Goal: Task Accomplishment & Management: Use online tool/utility

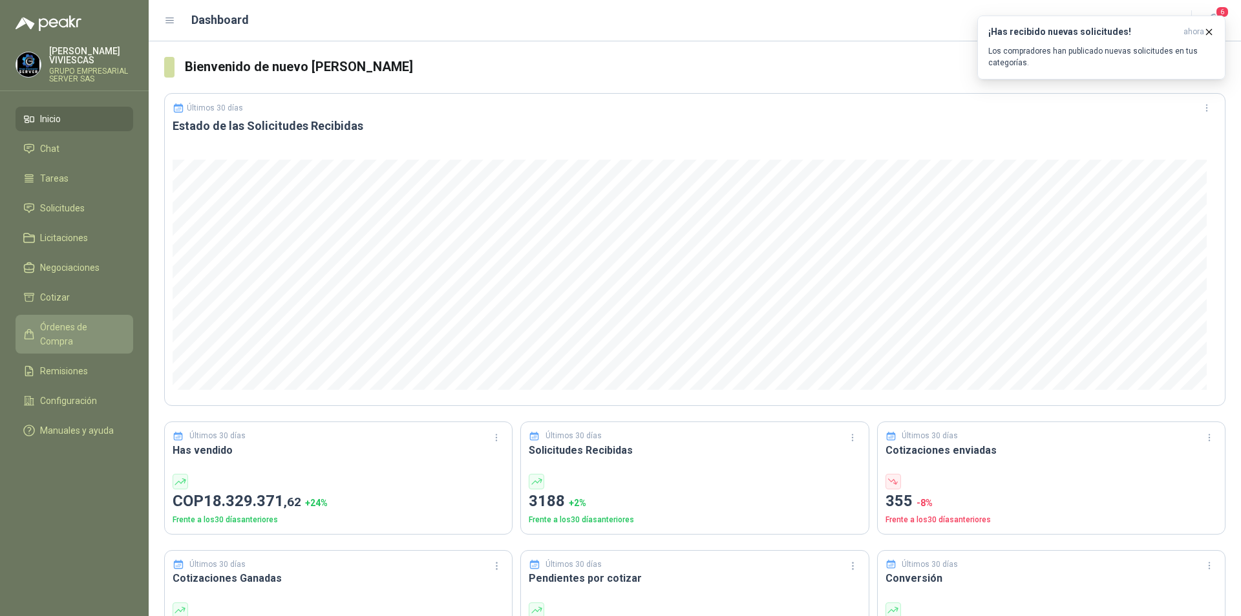
click at [40, 317] on link "Órdenes de Compra" at bounding box center [75, 334] width 118 height 39
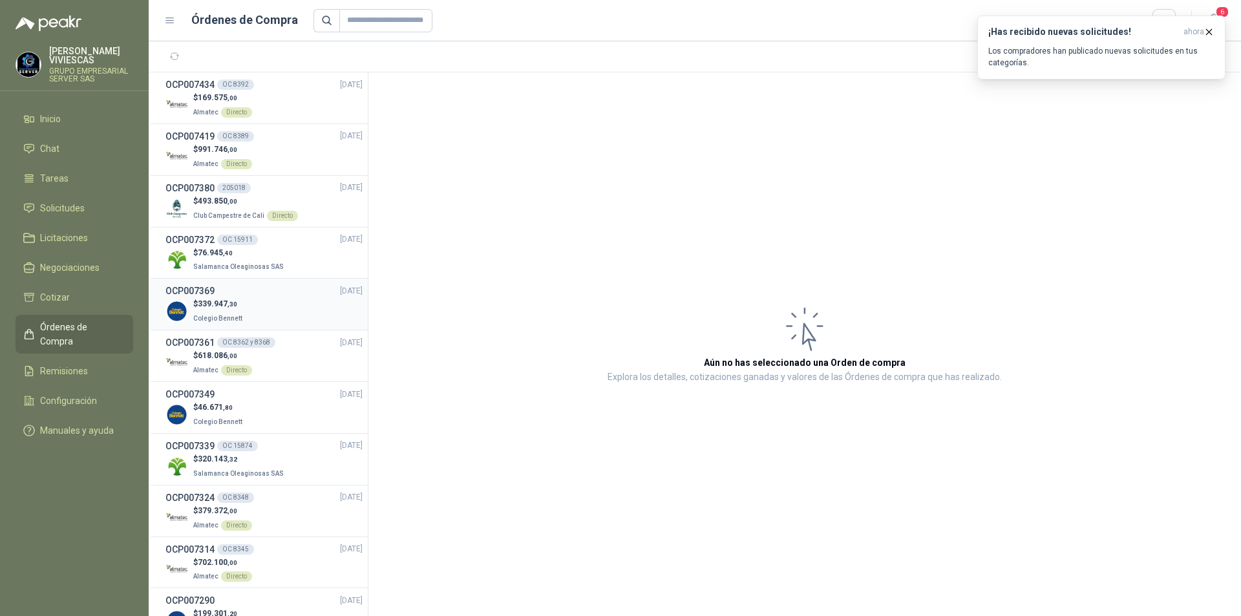
click at [264, 300] on div "$ 339.947 ,30 Colegio [PERSON_NAME]" at bounding box center [263, 311] width 197 height 26
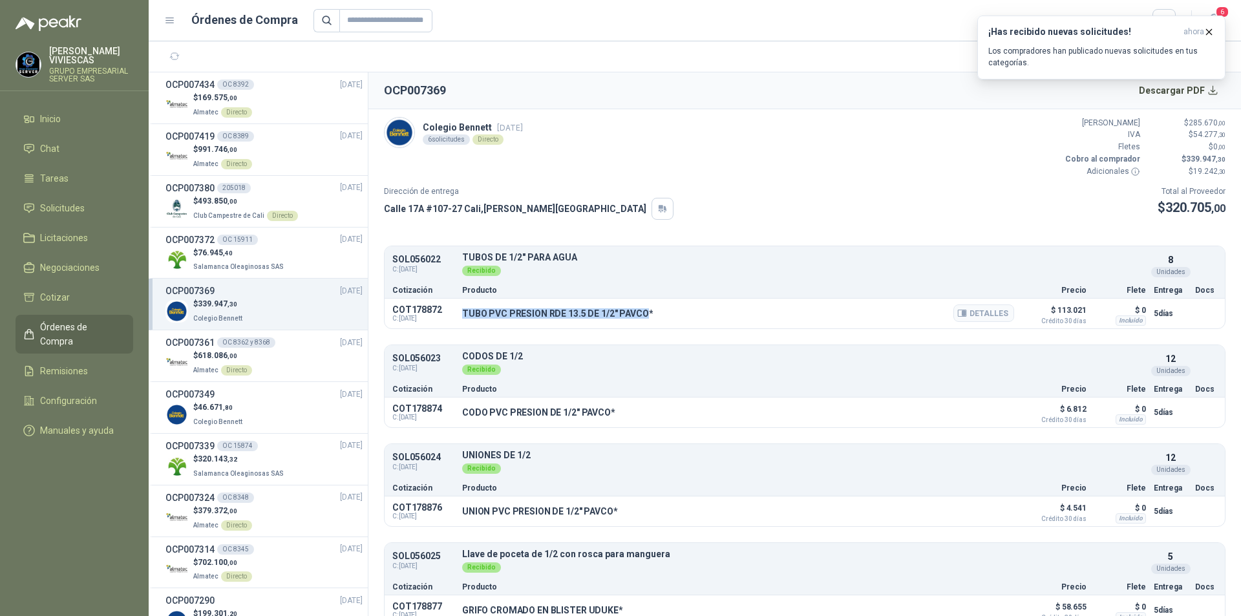
drag, startPoint x: 645, startPoint y: 313, endPoint x: 460, endPoint y: 314, distance: 184.8
click at [460, 314] on div "COT178872 C: [DATE] TUBO PVC PRESION RDE 13.5 DE 1/2" PAVCO* Detalles $ 113.021…" at bounding box center [804, 314] width 840 height 30
copy p "TUBO PVC PRESION RDE 13.5 DE 1/2" PAVCO"
click at [985, 314] on button "Detalles" at bounding box center [983, 312] width 61 height 17
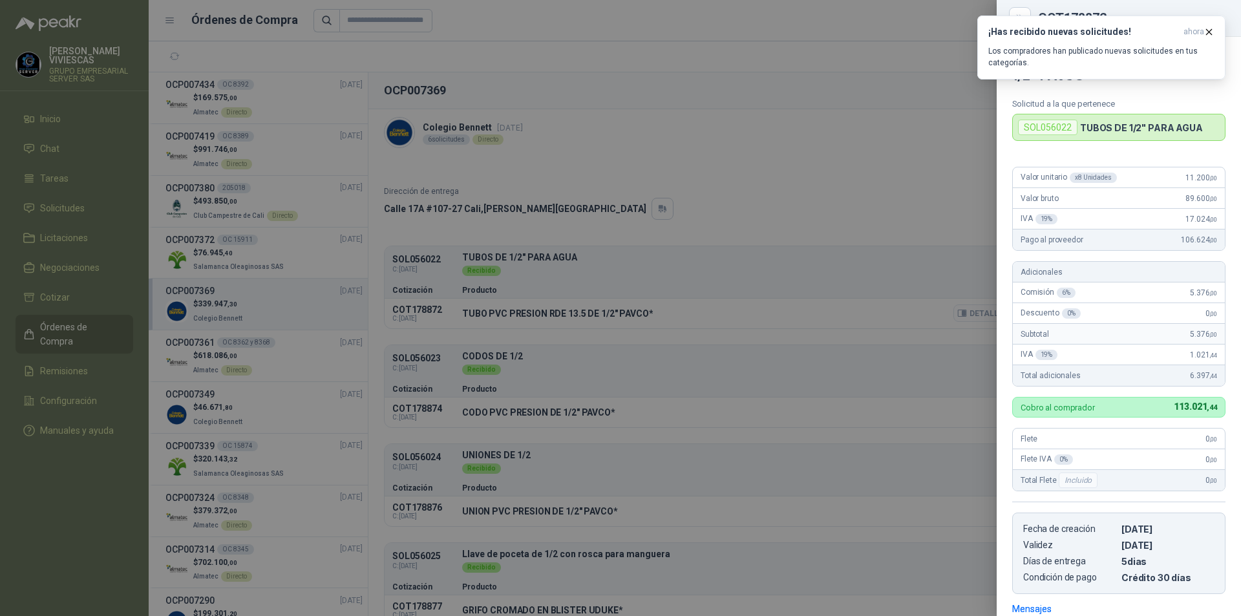
scroll to position [186, 0]
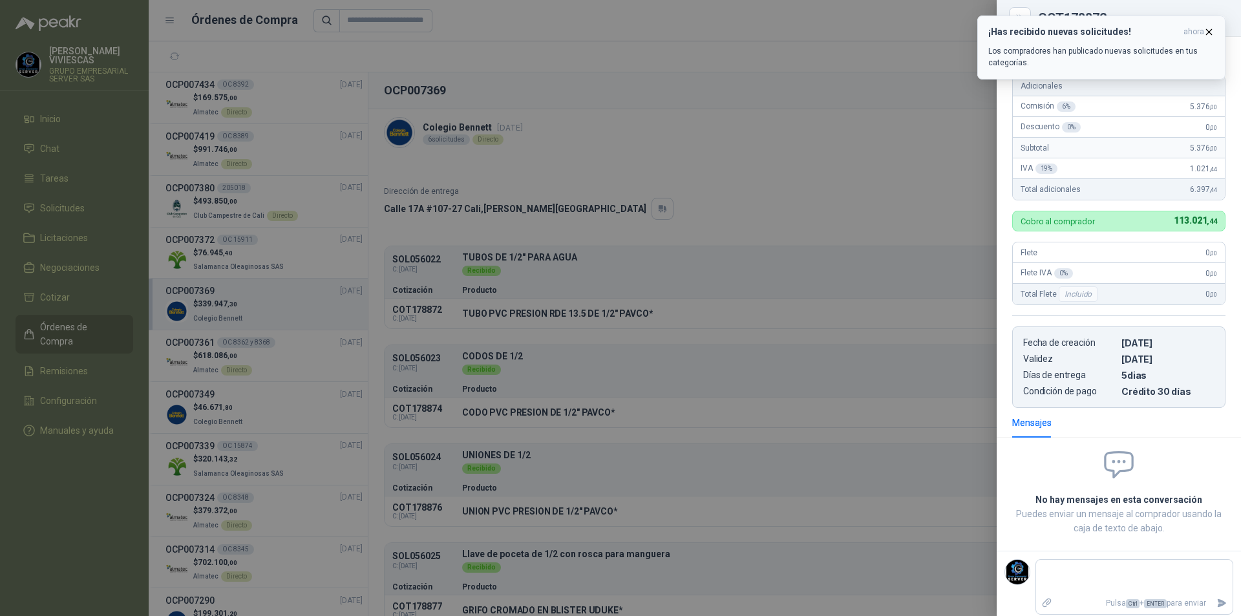
click at [1215, 25] on button "¡Has recibido nuevas solicitudes! ahora Los compradores han publicado nuevas so…" at bounding box center [1101, 48] width 248 height 64
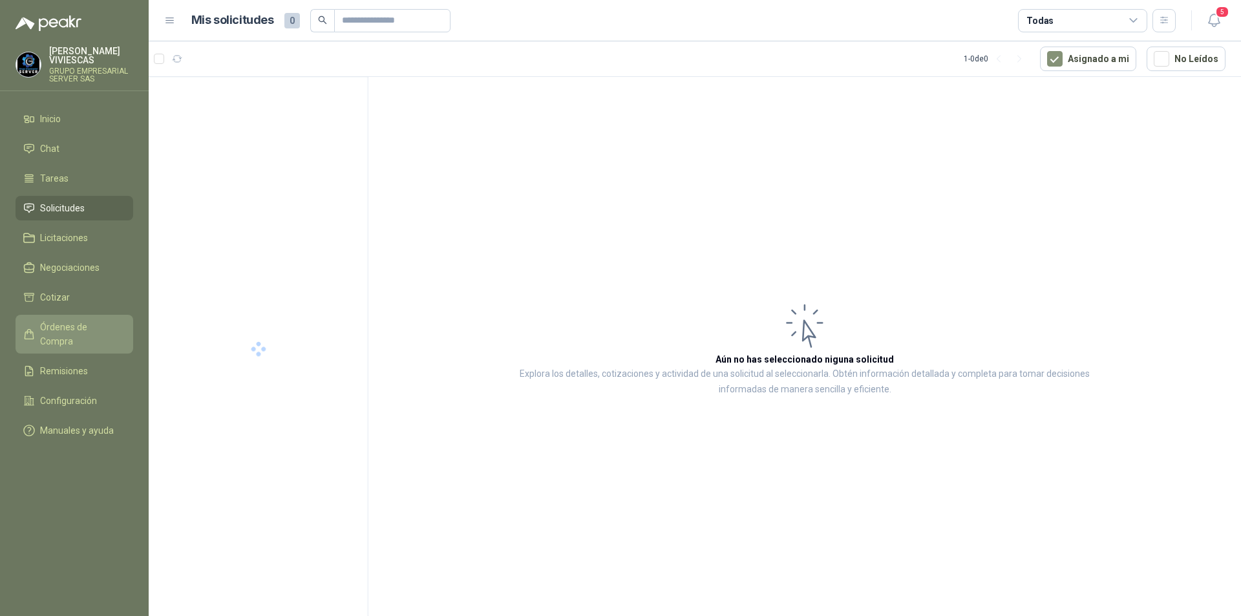
click at [108, 325] on span "Órdenes de Compra" at bounding box center [80, 334] width 81 height 28
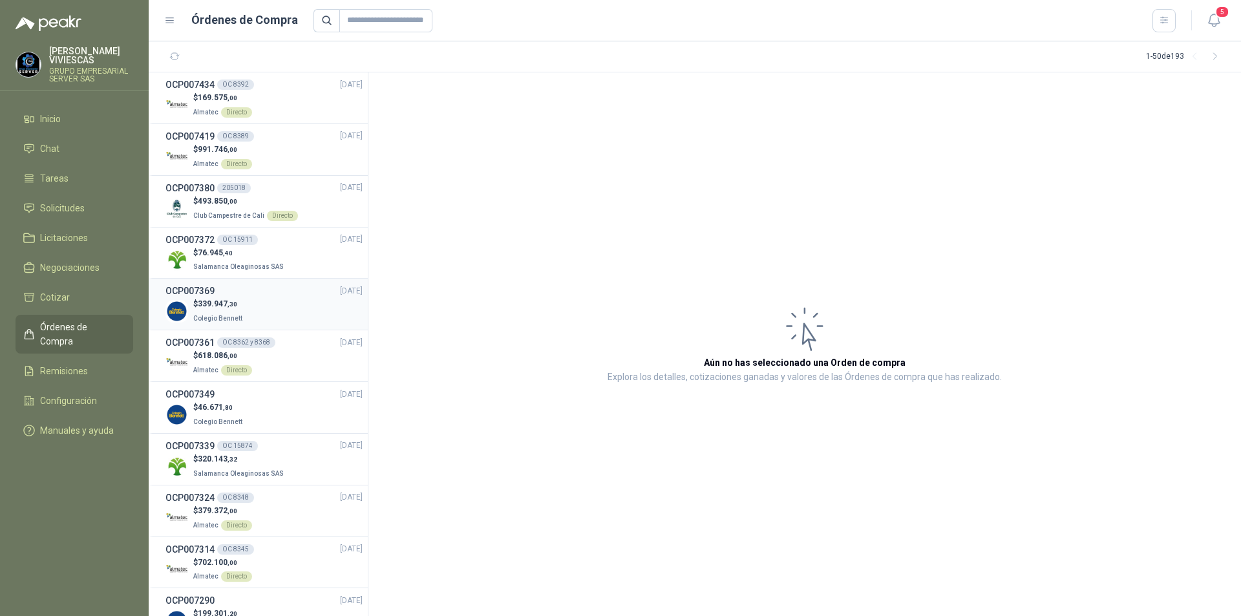
click at [288, 305] on div "$ 339.947 ,30 Colegio [PERSON_NAME]" at bounding box center [263, 311] width 197 height 26
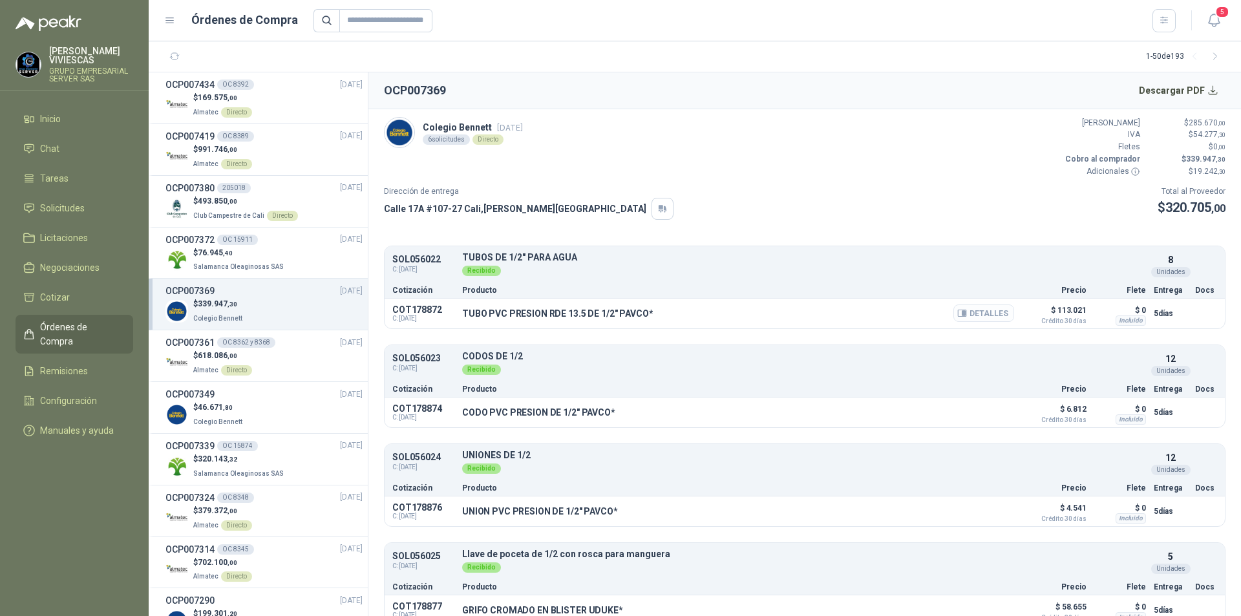
click at [971, 313] on button "Detalles" at bounding box center [983, 312] width 61 height 17
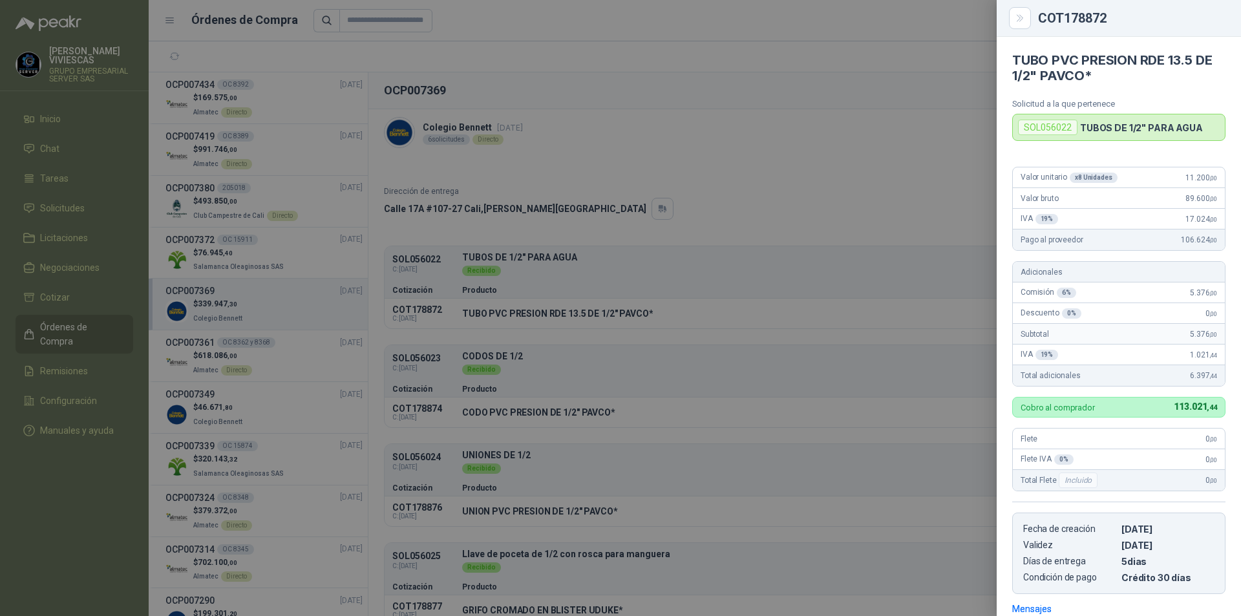
click at [614, 291] on div at bounding box center [620, 308] width 1241 height 616
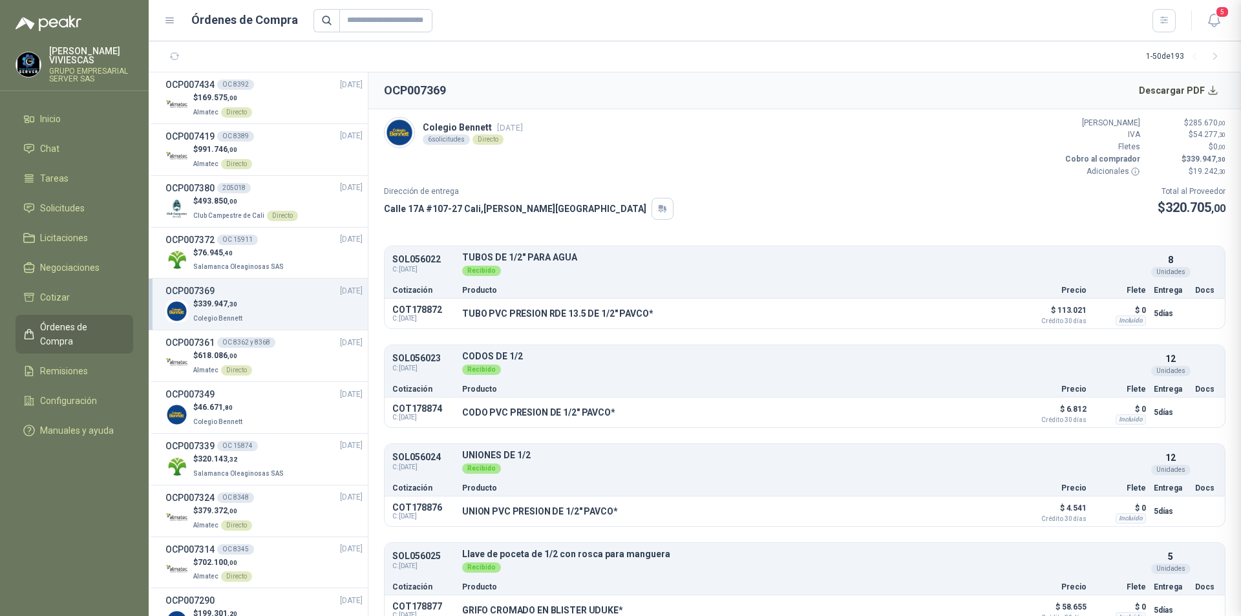
scroll to position [193, 0]
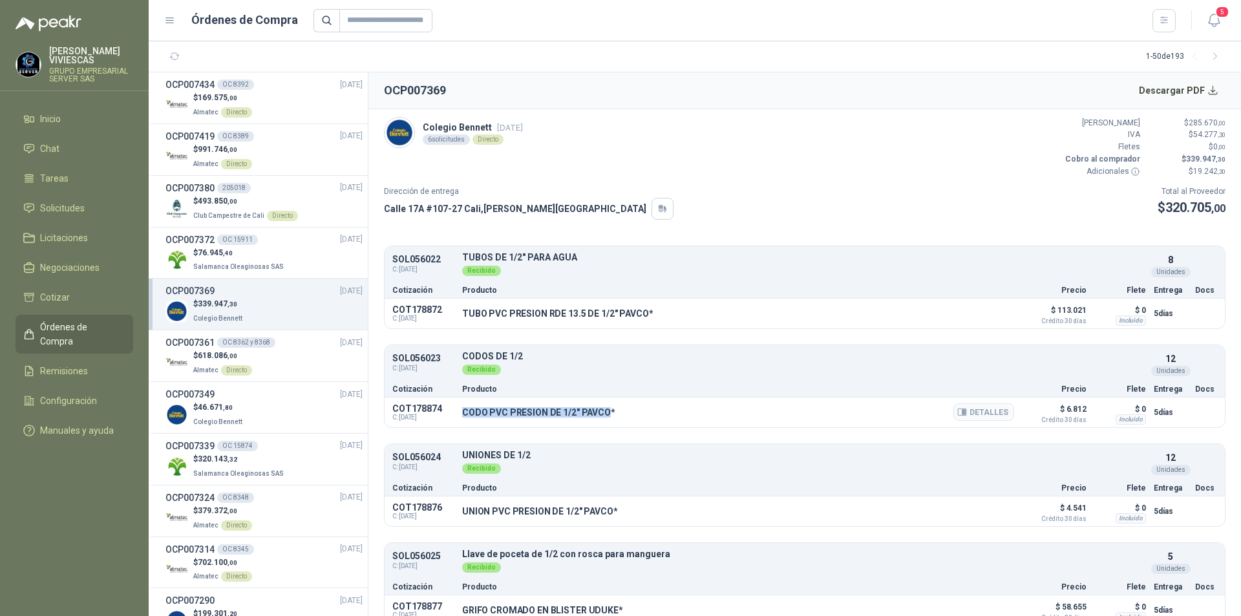
drag, startPoint x: 465, startPoint y: 414, endPoint x: 606, endPoint y: 408, distance: 141.6
click at [606, 408] on p "CODO PVC PRESION DE 1/2" PAVCO*" at bounding box center [538, 412] width 153 height 10
copy p "CODO PVC PRESION DE 1/2" PAVCO"
click at [979, 412] on button "Detalles" at bounding box center [983, 411] width 61 height 17
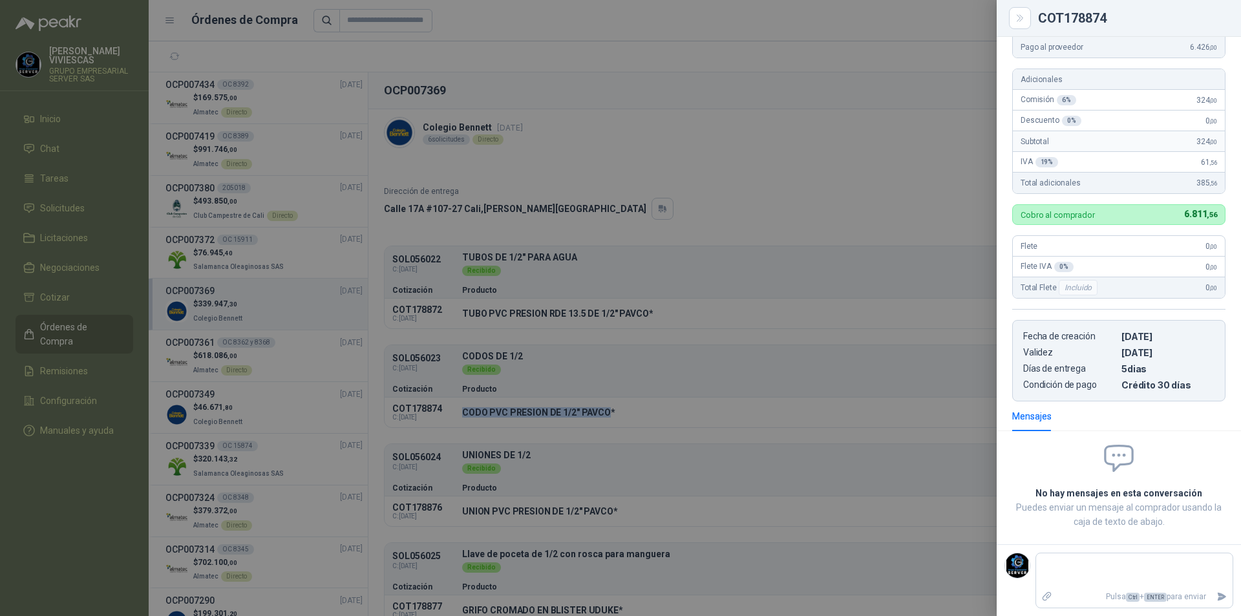
scroll to position [0, 0]
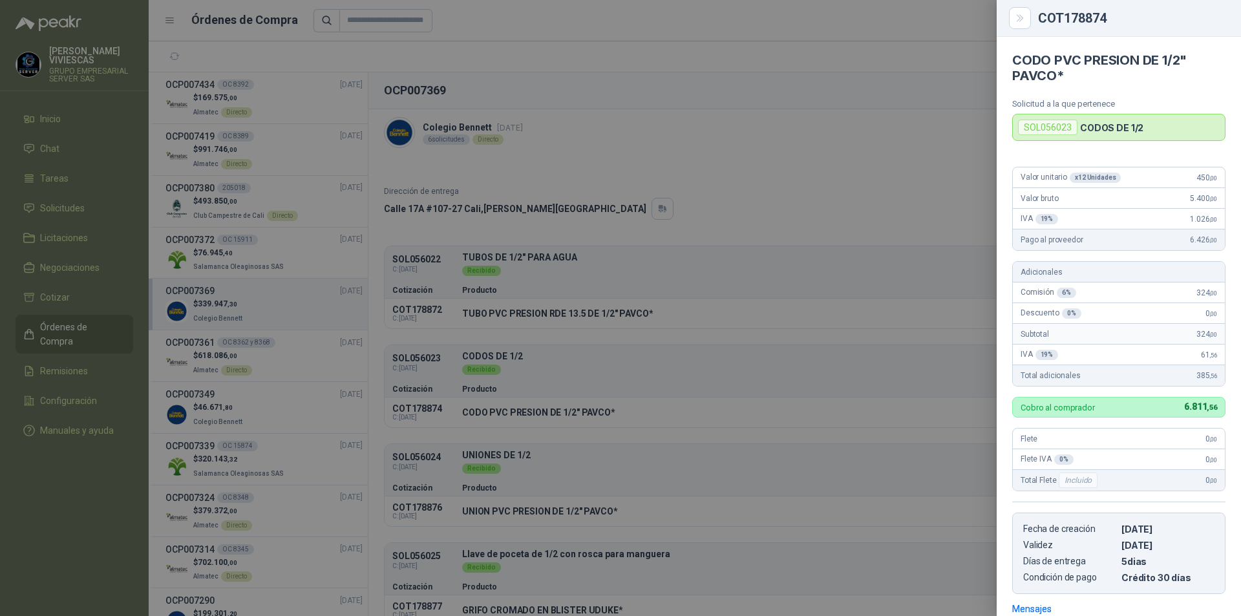
click at [772, 333] on div at bounding box center [620, 308] width 1241 height 616
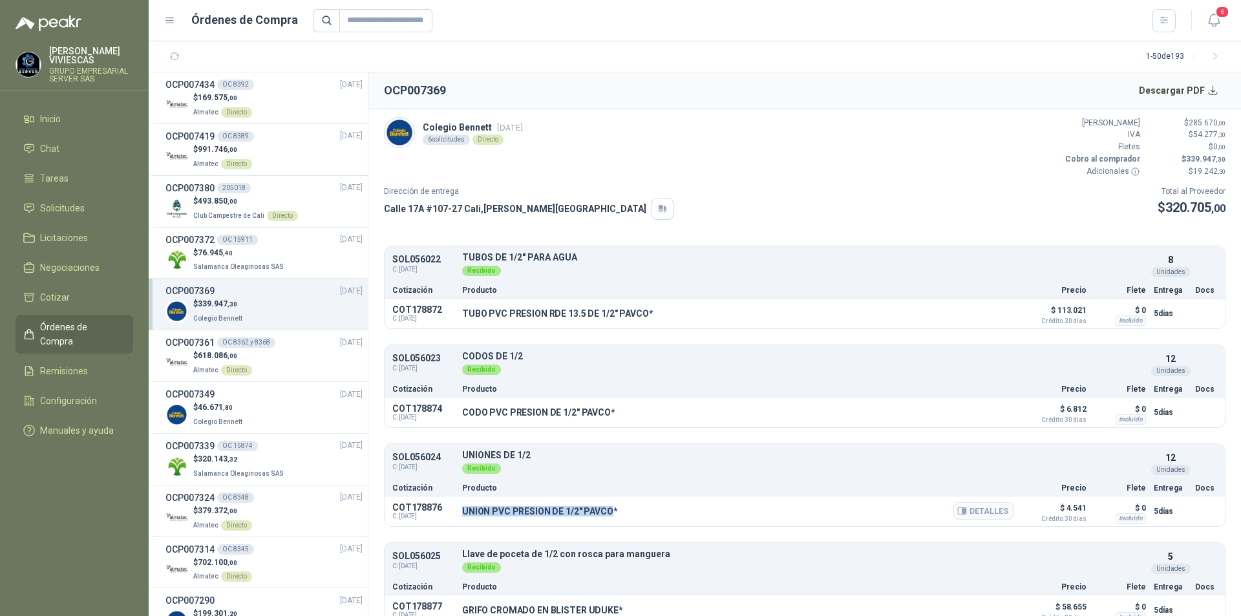
drag, startPoint x: 461, startPoint y: 513, endPoint x: 611, endPoint y: 513, distance: 149.9
click at [611, 513] on div "COT178876 C: [DATE] UNION PVC PRESION DE 1/2" PAVCO* Detalles $ 4.541 Crédito 3…" at bounding box center [804, 511] width 840 height 30
copy p "UNION PVC PRESION DE 1/2" PAVCO"
click at [1000, 505] on button "Detalles" at bounding box center [983, 510] width 61 height 17
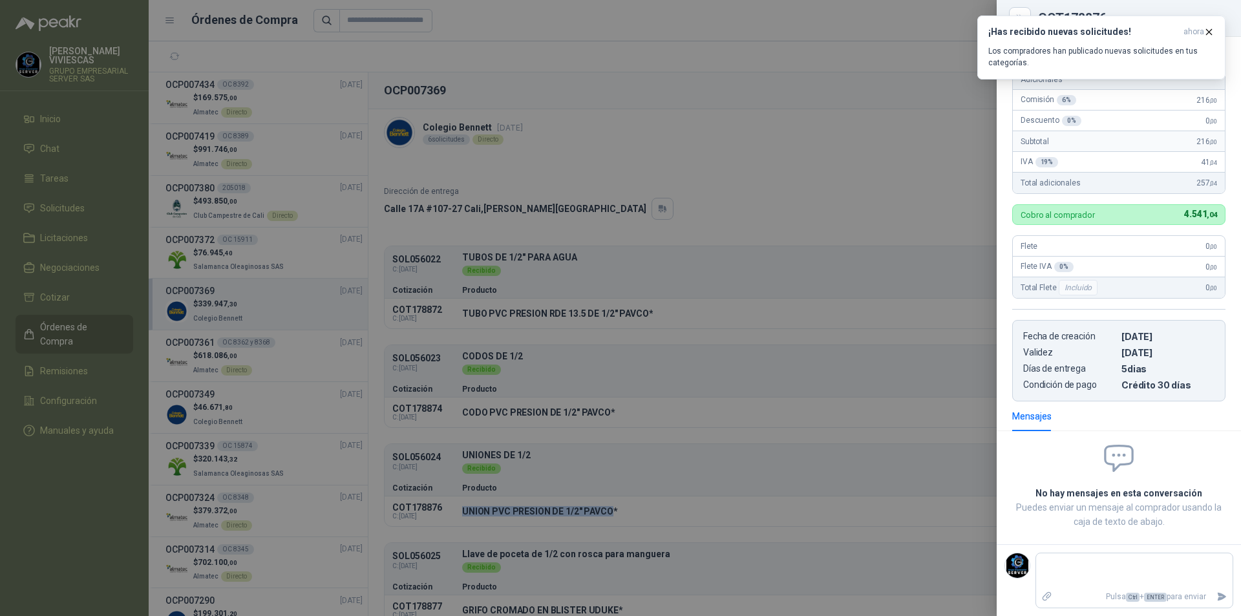
scroll to position [0, 0]
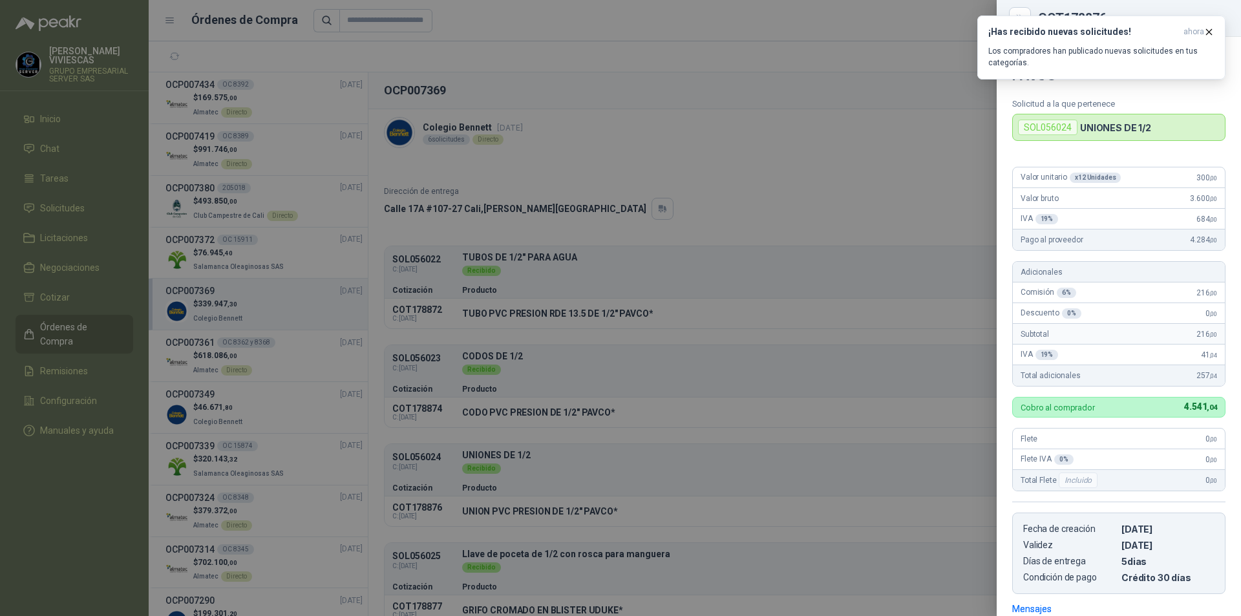
click at [778, 271] on div at bounding box center [620, 308] width 1241 height 616
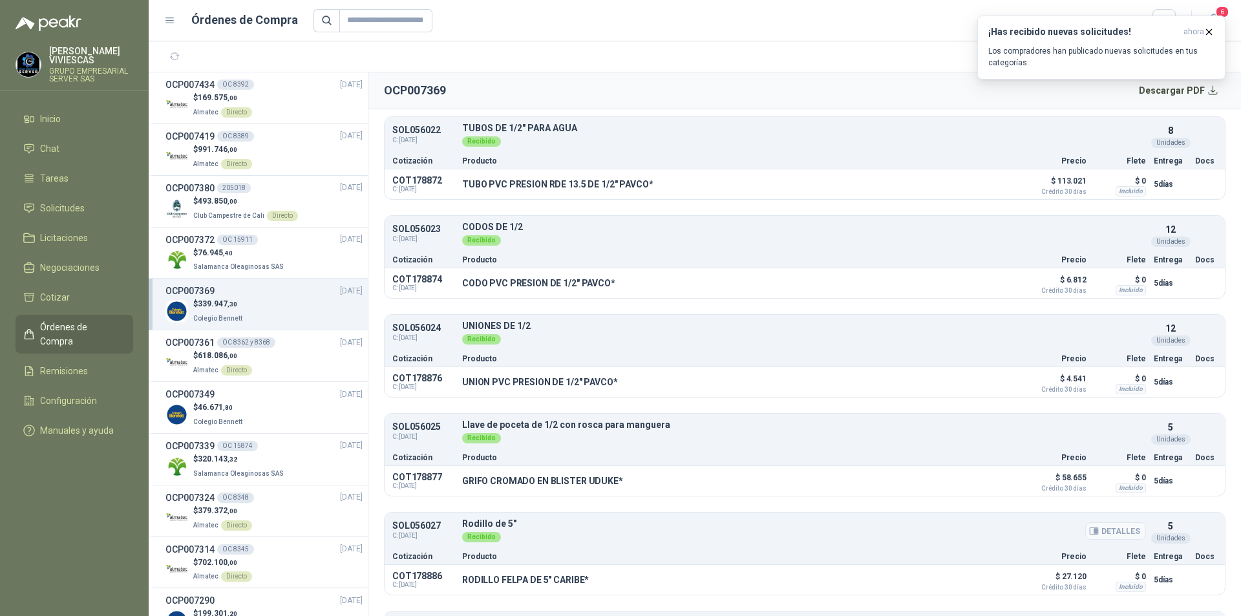
scroll to position [215, 0]
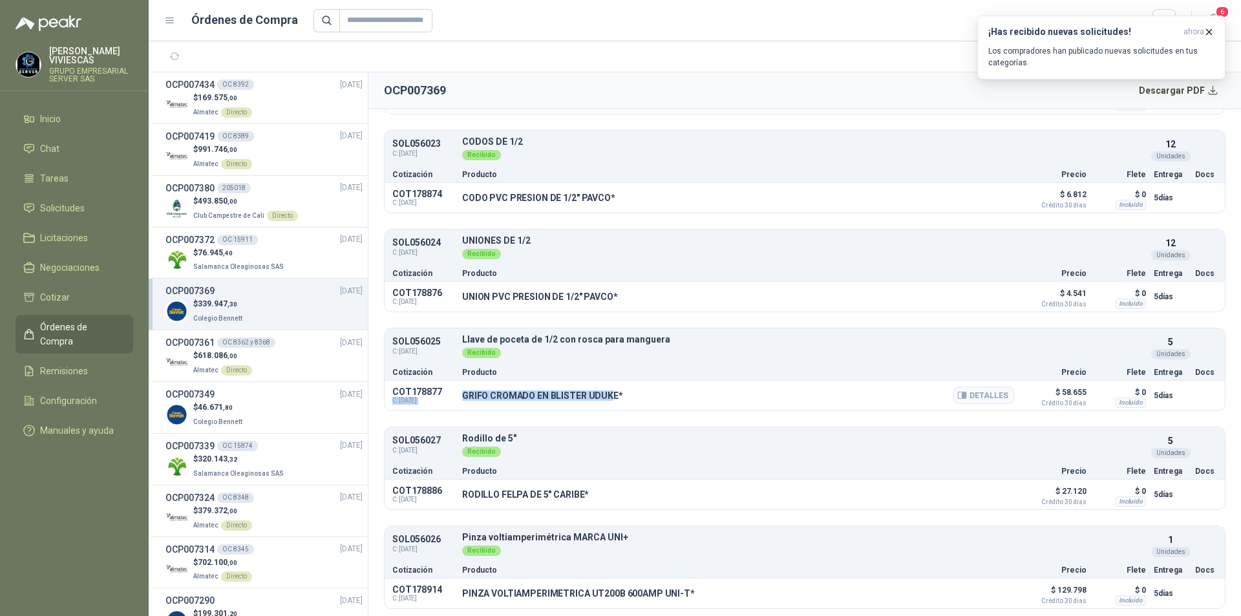
drag, startPoint x: 457, startPoint y: 395, endPoint x: 607, endPoint y: 390, distance: 150.6
click at [607, 390] on div "COT178877 C: [DATE] GRIFO CROMADO EN BLISTER UDUKE* Detalles $ 58.655 Crédito 3…" at bounding box center [804, 396] width 840 height 30
click at [611, 418] on ul "SOL056022 C: [DATE] TUBOS DE 1/2" PARA AGUA Detalles Recibido 8 Unidades Cotiza…" at bounding box center [804, 320] width 841 height 578
click at [478, 396] on p "GRIFO CROMADO EN BLISTER UDUKE*" at bounding box center [542, 395] width 161 height 10
drag, startPoint x: 468, startPoint y: 392, endPoint x: 476, endPoint y: 399, distance: 11.0
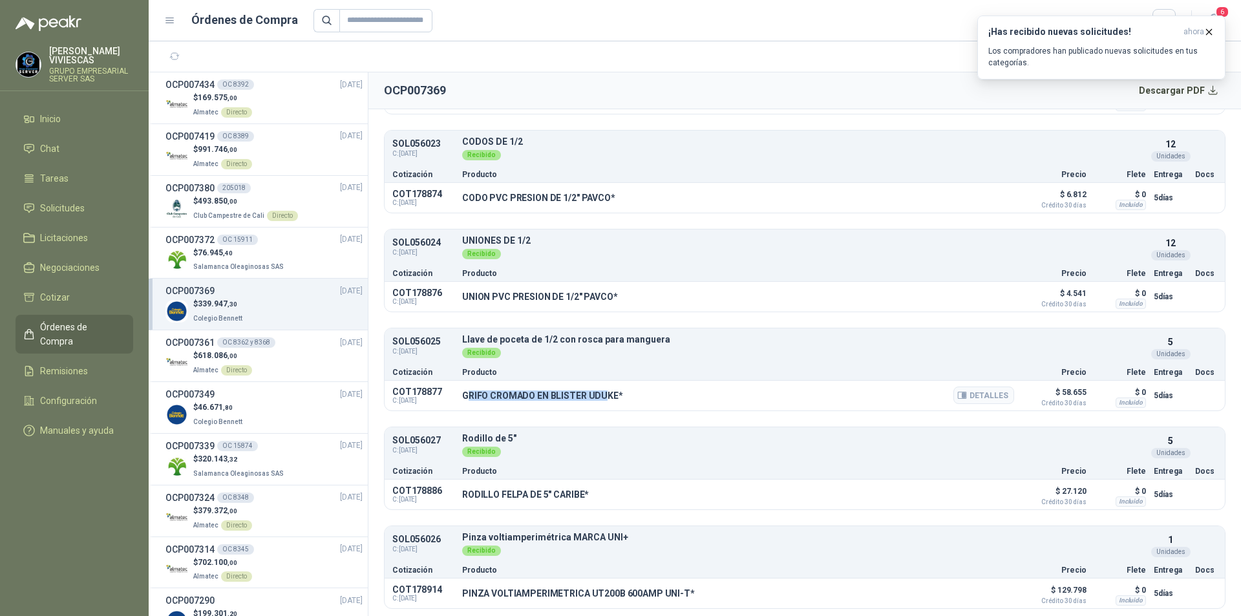
click at [577, 387] on div "GRIFO CROMADO EN BLISTER UDUKE* Detalles" at bounding box center [738, 395] width 552 height 22
drag, startPoint x: 463, startPoint y: 394, endPoint x: 613, endPoint y: 392, distance: 150.6
click at [613, 392] on p "GRIFO CROMADO EN BLISTER UDUKE*" at bounding box center [542, 395] width 161 height 10
copy p "GRIFO CROMADO EN BLISTER UDUKE"
click at [982, 393] on button "Detalles" at bounding box center [983, 394] width 61 height 17
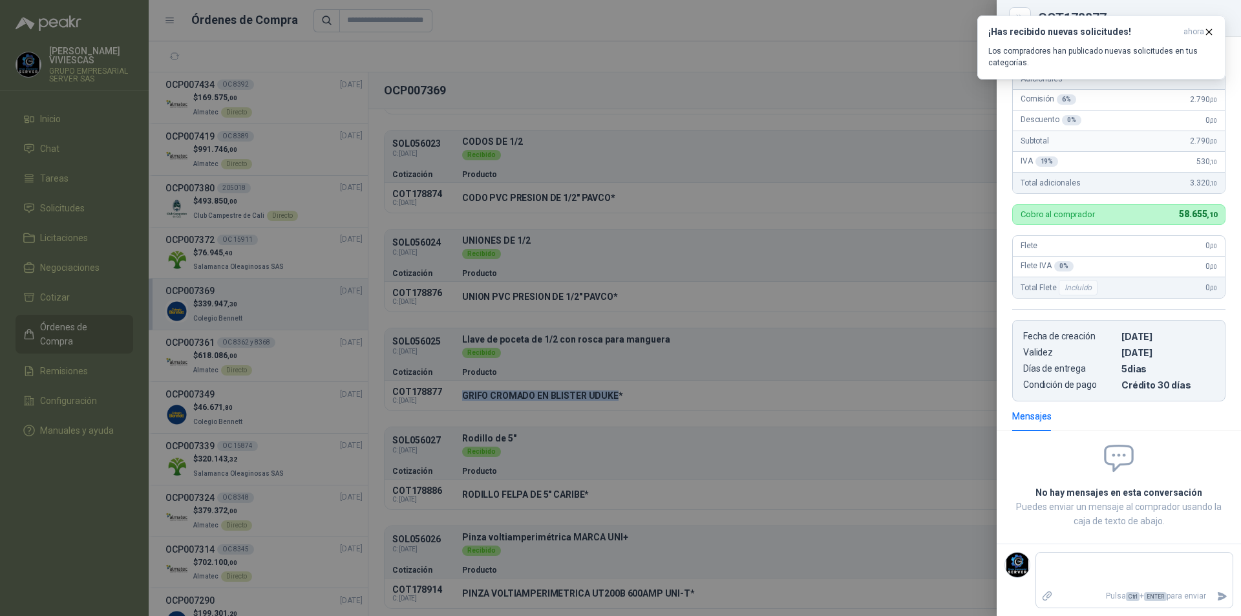
scroll to position [0, 0]
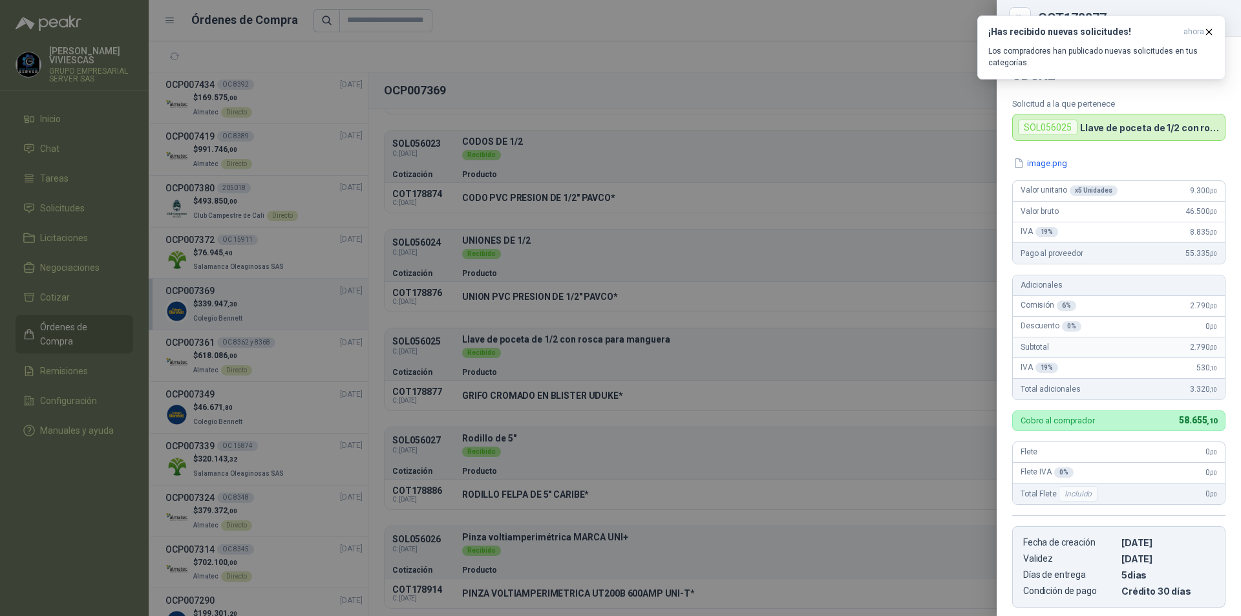
click at [520, 506] on div at bounding box center [620, 308] width 1241 height 616
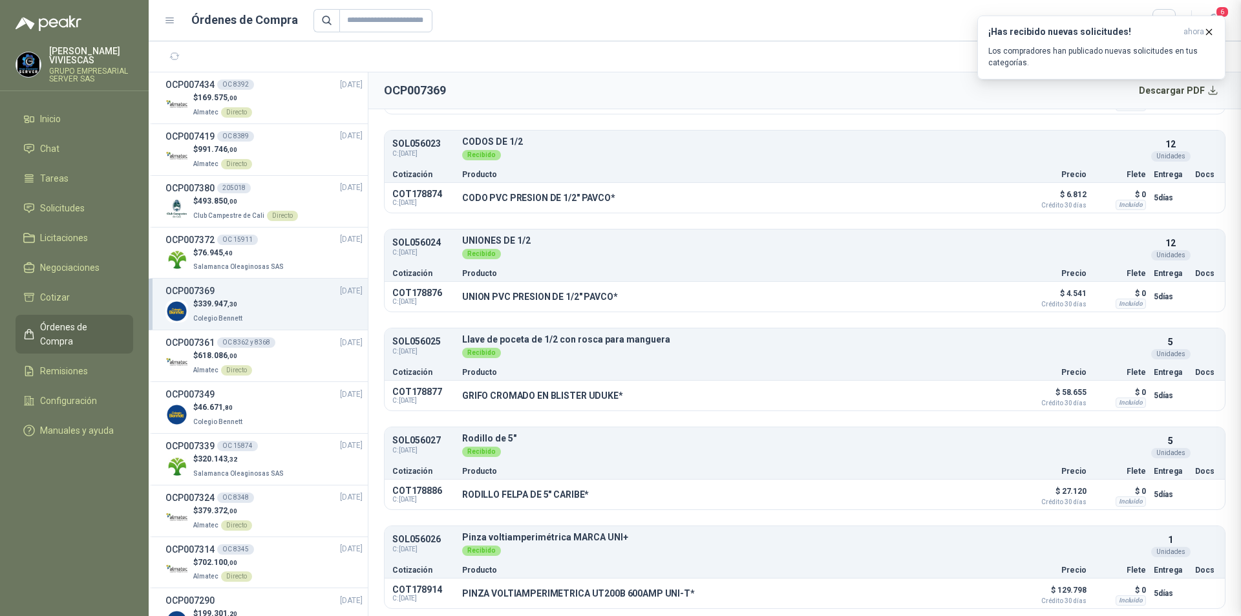
scroll to position [206, 0]
drag, startPoint x: 463, startPoint y: 498, endPoint x: 581, endPoint y: 498, distance: 118.2
click at [581, 498] on p "RODILLO FELPA DE 5" CARIBE*" at bounding box center [525, 494] width 127 height 10
copy p "RODILLO FELPA DE 5" CARIBE"
click at [1001, 498] on button "Detalles" at bounding box center [983, 493] width 61 height 17
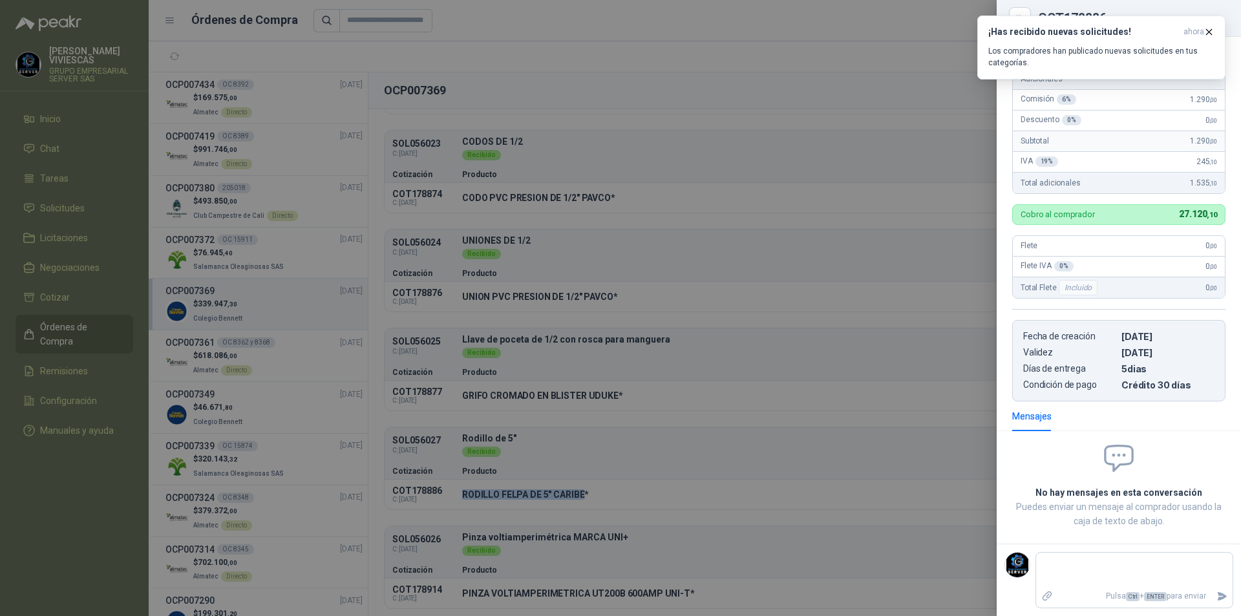
scroll to position [0, 0]
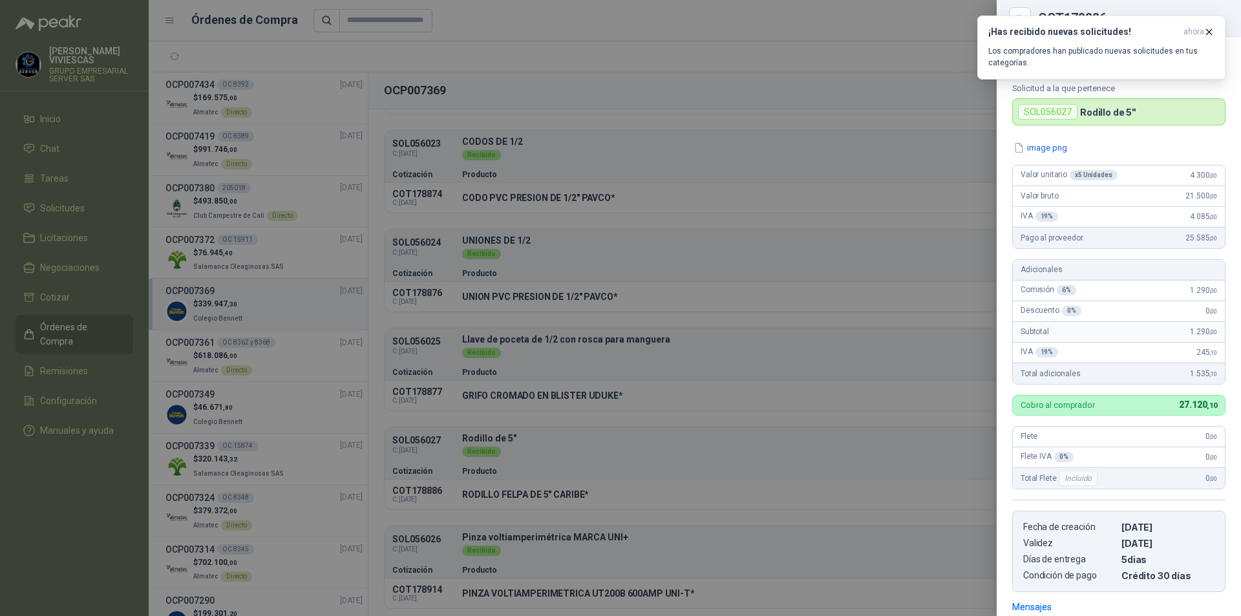
click at [768, 480] on div at bounding box center [620, 308] width 1241 height 616
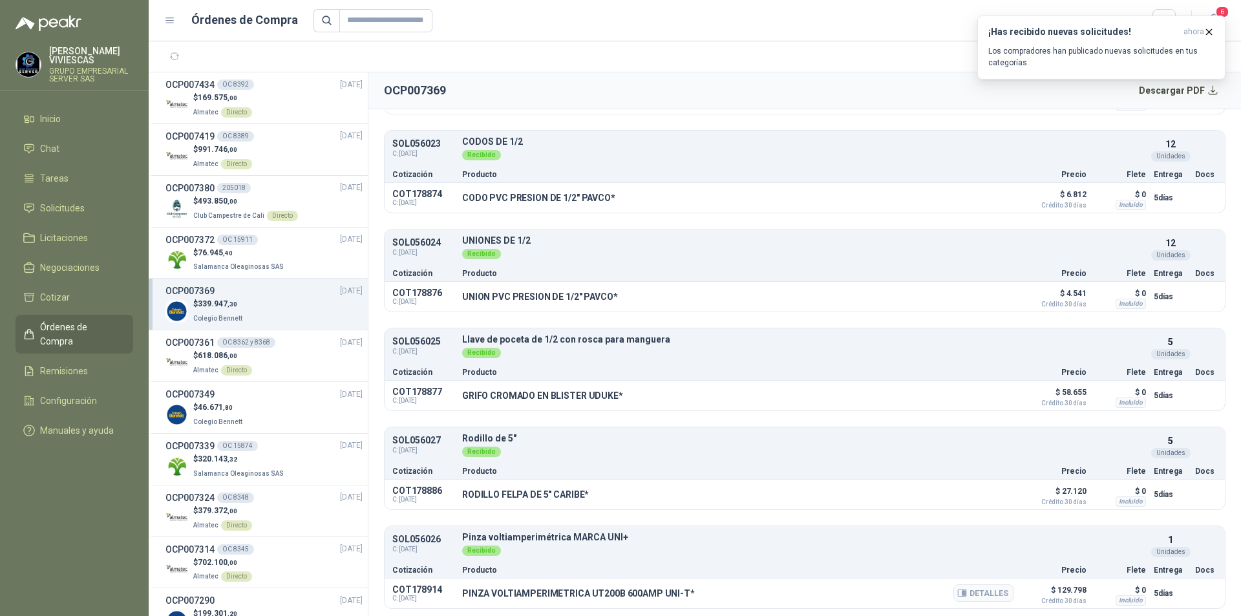
click at [463, 593] on p "PINZA VOLTIAMPERIMETRICA UT200B 600AMP UNI-T*" at bounding box center [578, 593] width 233 height 10
drag, startPoint x: 463, startPoint y: 593, endPoint x: 677, endPoint y: 591, distance: 214.5
click at [677, 591] on p "PINZA VOLTIAMPERIMETRICA UT200B 600AMP UNI-T*" at bounding box center [578, 593] width 233 height 10
copy p "PINZA VOLTIAMPERIMETRICA UT200B 600AMP UNI-T"
click at [976, 592] on button "Detalles" at bounding box center [983, 592] width 61 height 17
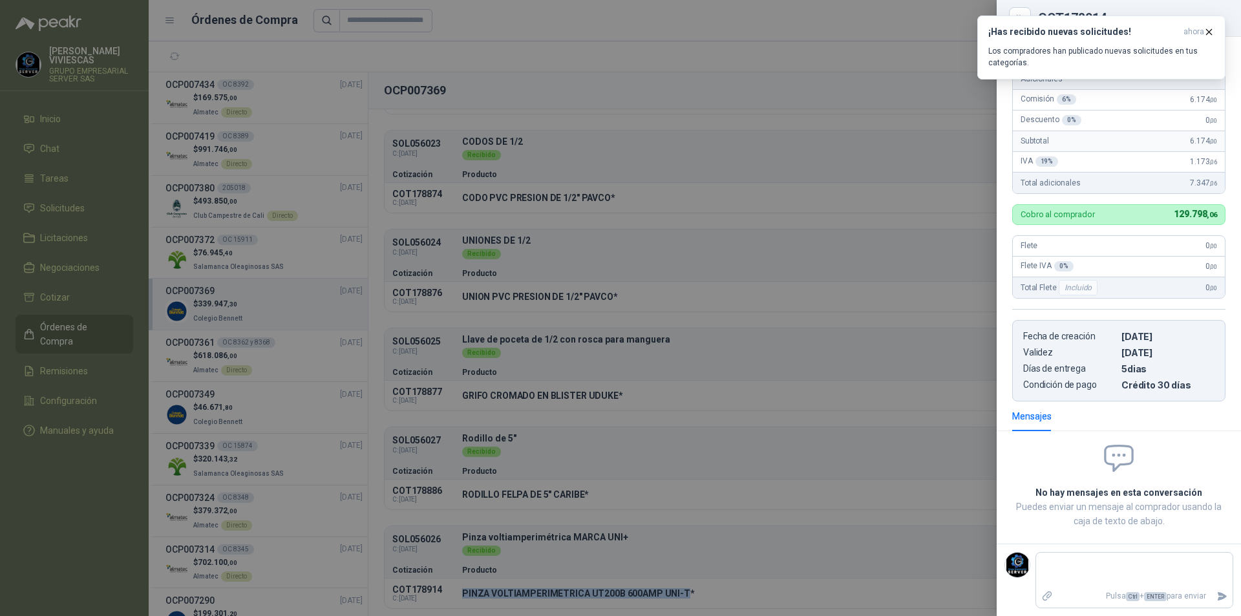
scroll to position [0, 0]
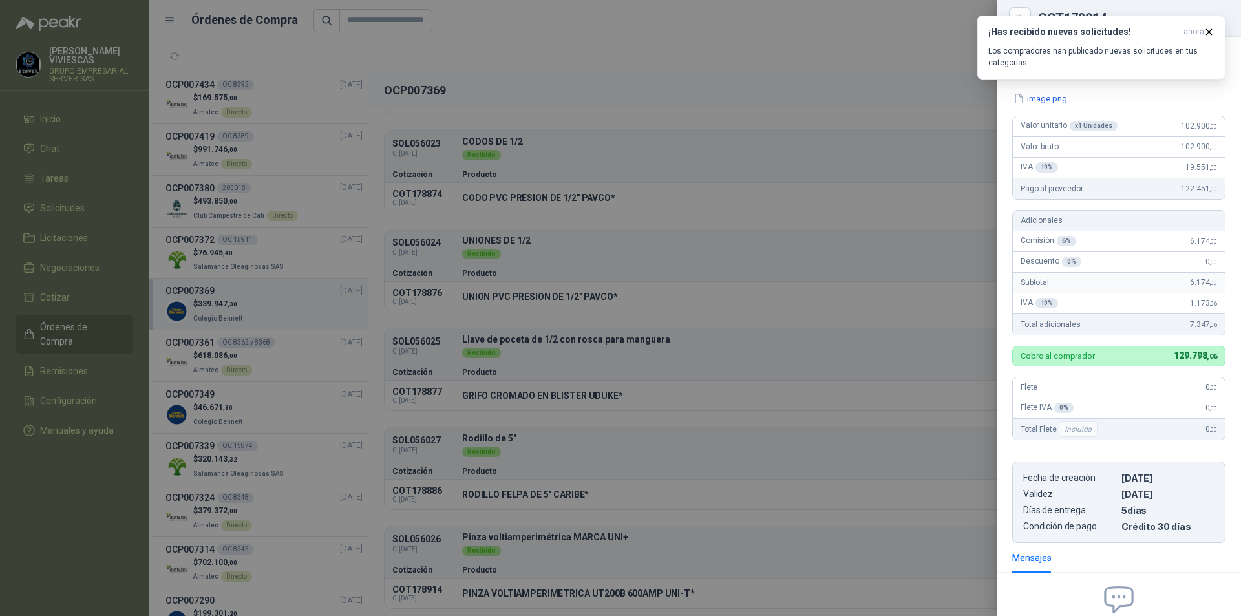
click at [850, 316] on div at bounding box center [620, 308] width 1241 height 616
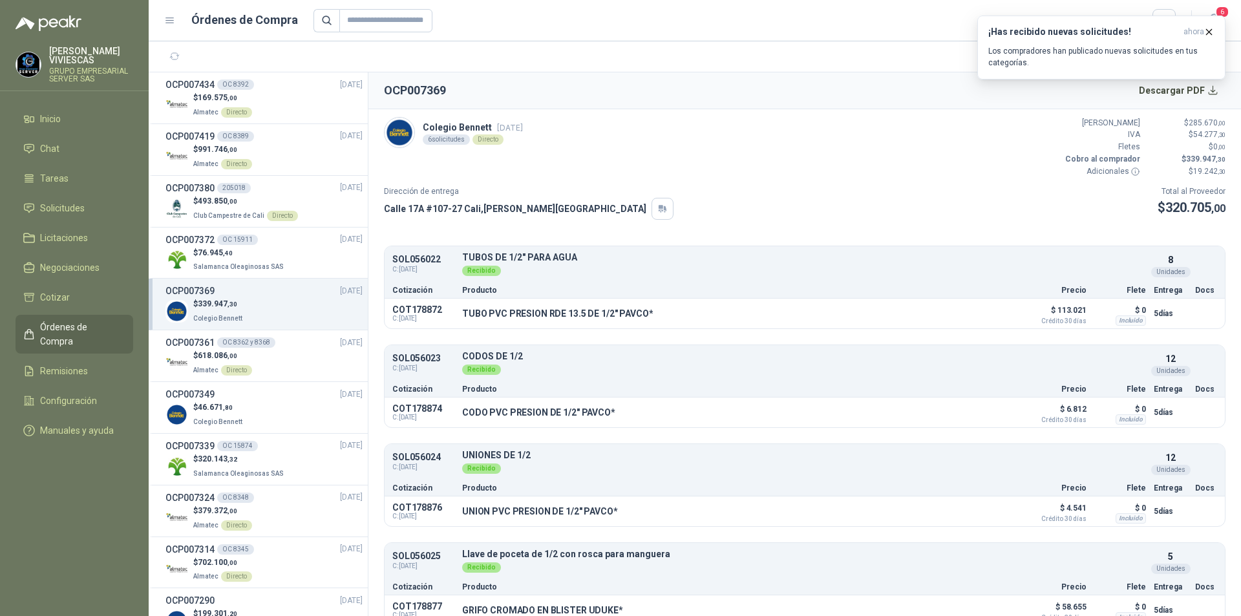
click at [1204, 79] on div "¡Has recibido nuevas solicitudes! ahora Los compradores han publicado nuevas so…" at bounding box center [1101, 48] width 248 height 64
click at [1177, 90] on button "Descargar PDF" at bounding box center [1178, 91] width 94 height 26
click at [66, 107] on link "Inicio" at bounding box center [75, 119] width 118 height 25
